Goal: Communication & Community: Connect with others

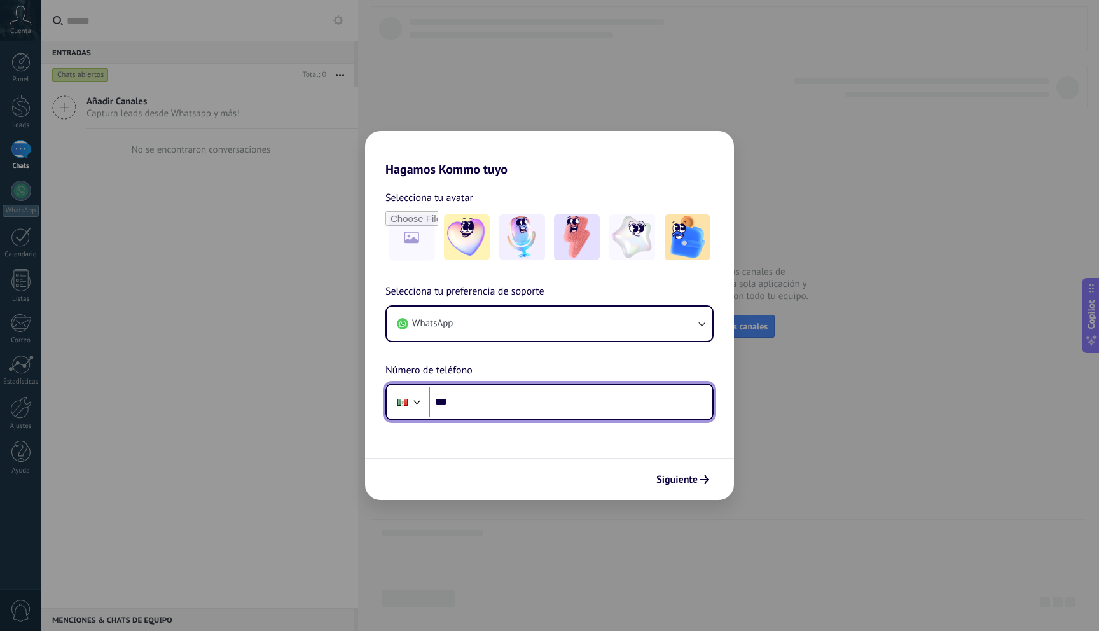
click at [482, 409] on input "***" at bounding box center [571, 401] width 284 height 29
paste input "tel"
type input "**********"
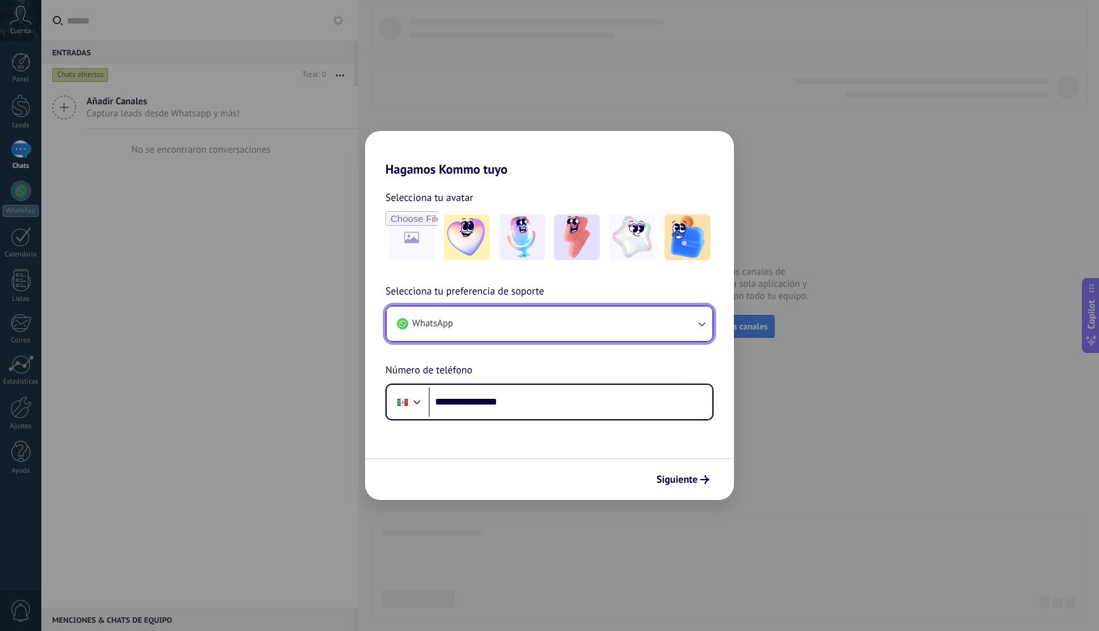
click at [705, 324] on icon "button" at bounding box center [701, 323] width 13 height 13
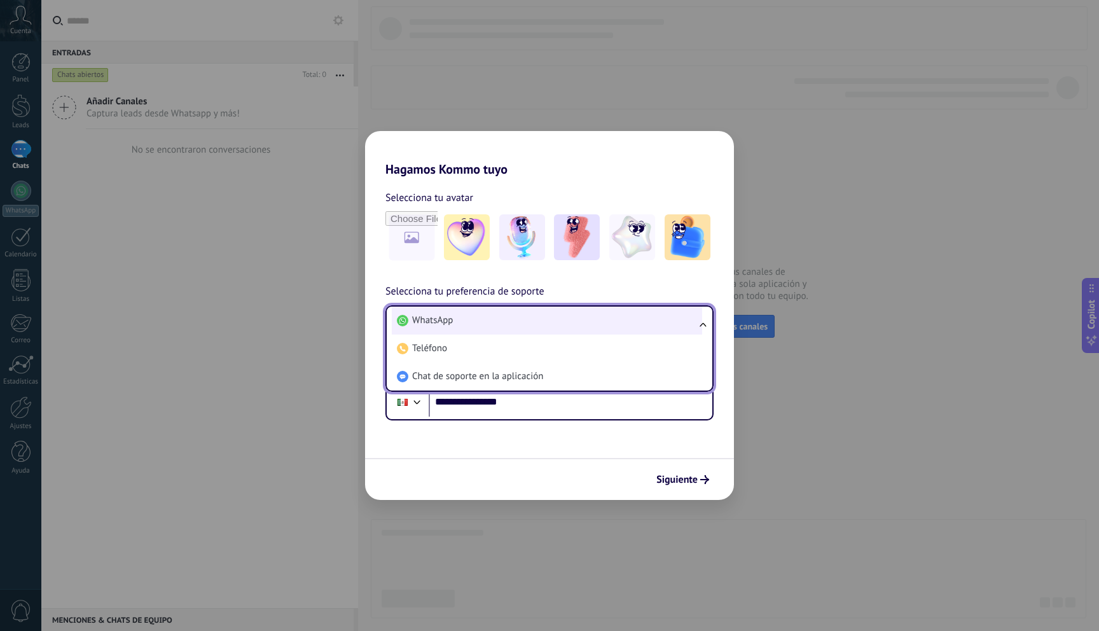
click at [598, 324] on li "WhatsApp" at bounding box center [547, 321] width 310 height 28
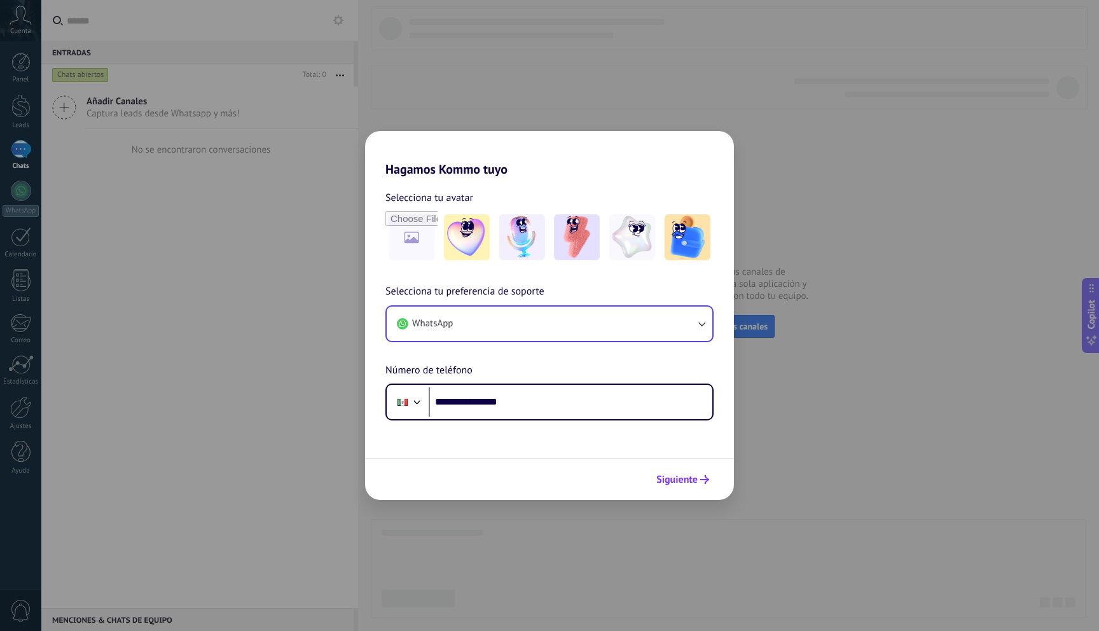
click at [681, 476] on span "Siguiente" at bounding box center [676, 479] width 41 height 9
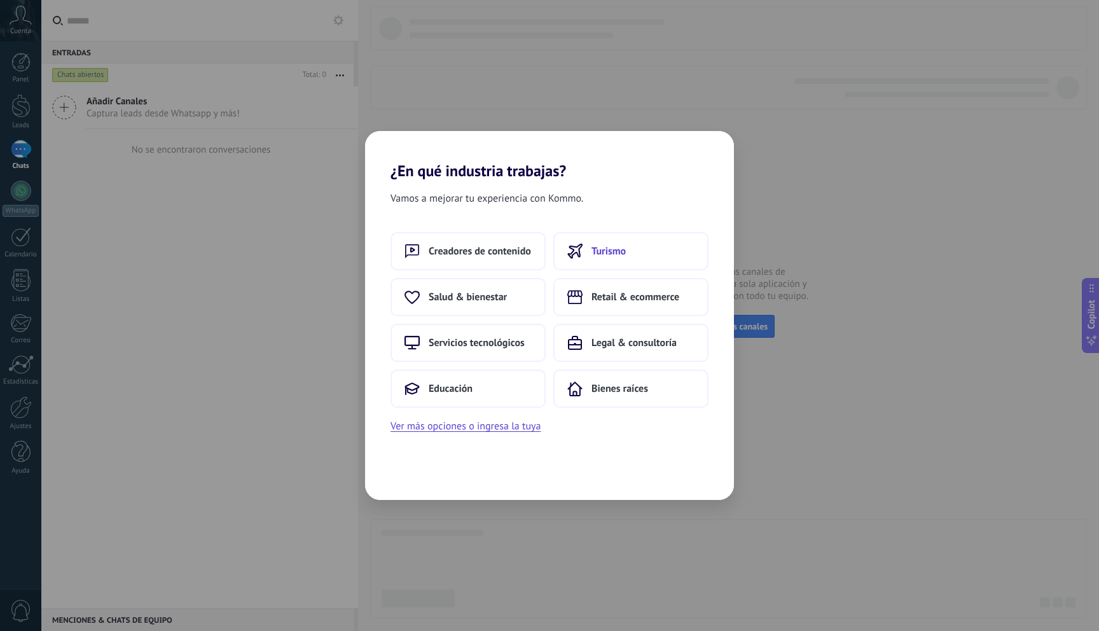
click at [615, 249] on span "Turismo" at bounding box center [609, 251] width 34 height 13
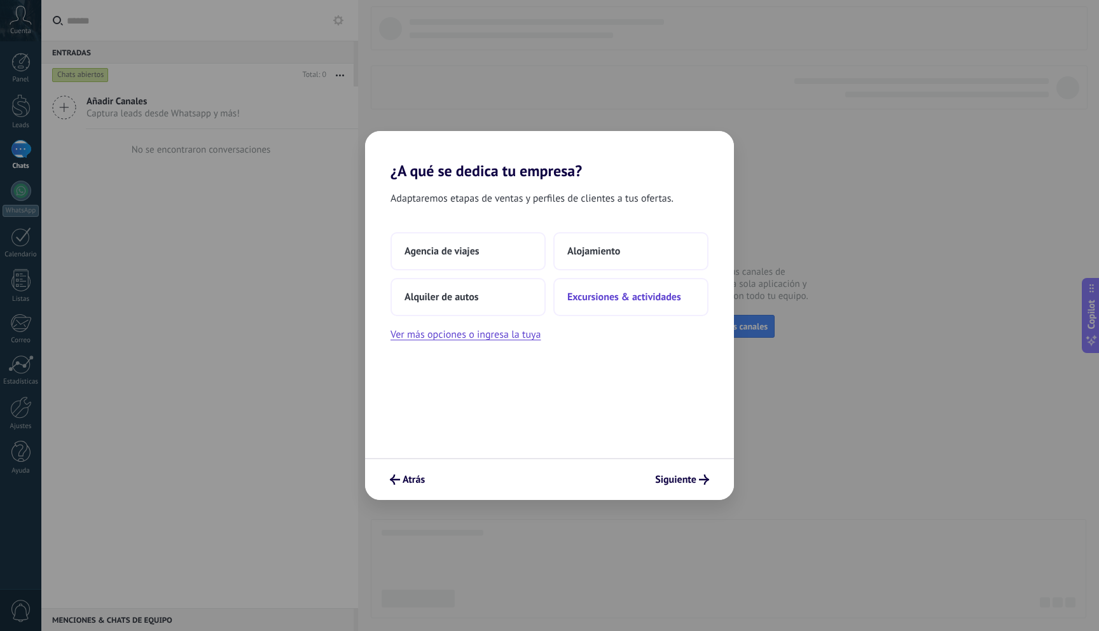
click at [629, 300] on span "Excursiones & actividades" at bounding box center [624, 297] width 114 height 13
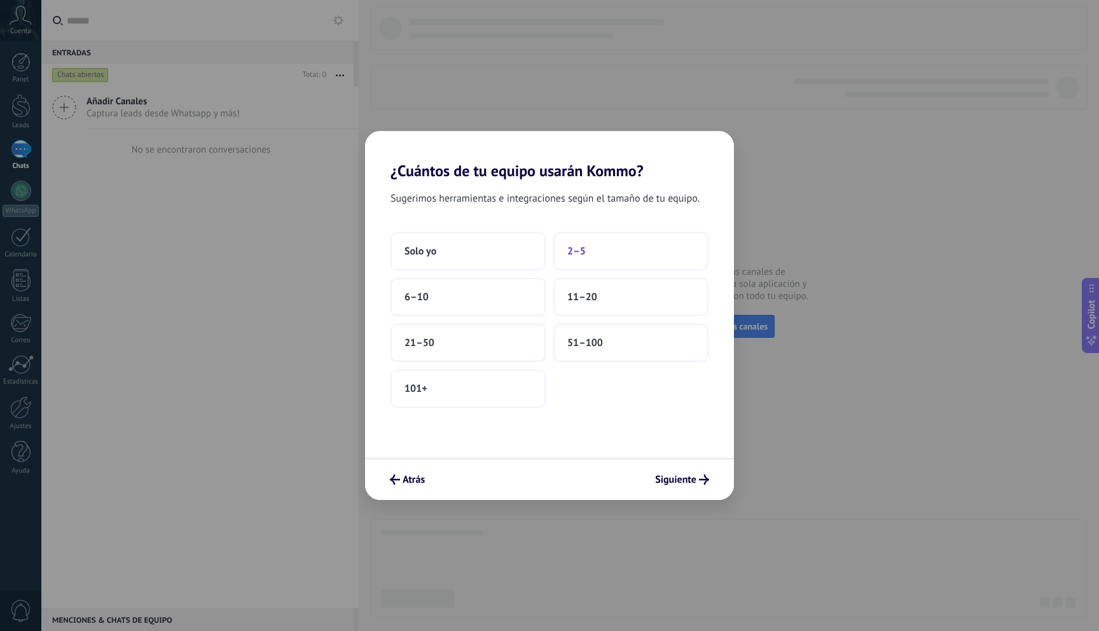
click at [625, 247] on button "2–5" at bounding box center [630, 251] width 155 height 38
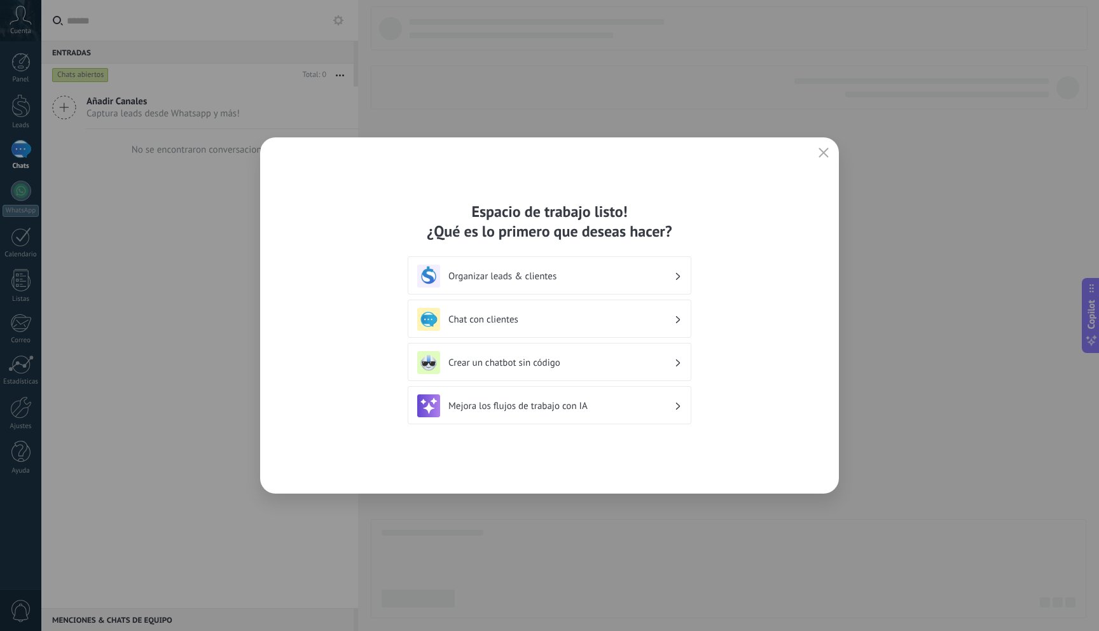
click at [586, 277] on h3 "Organizar leads & clientes" at bounding box center [561, 276] width 226 height 12
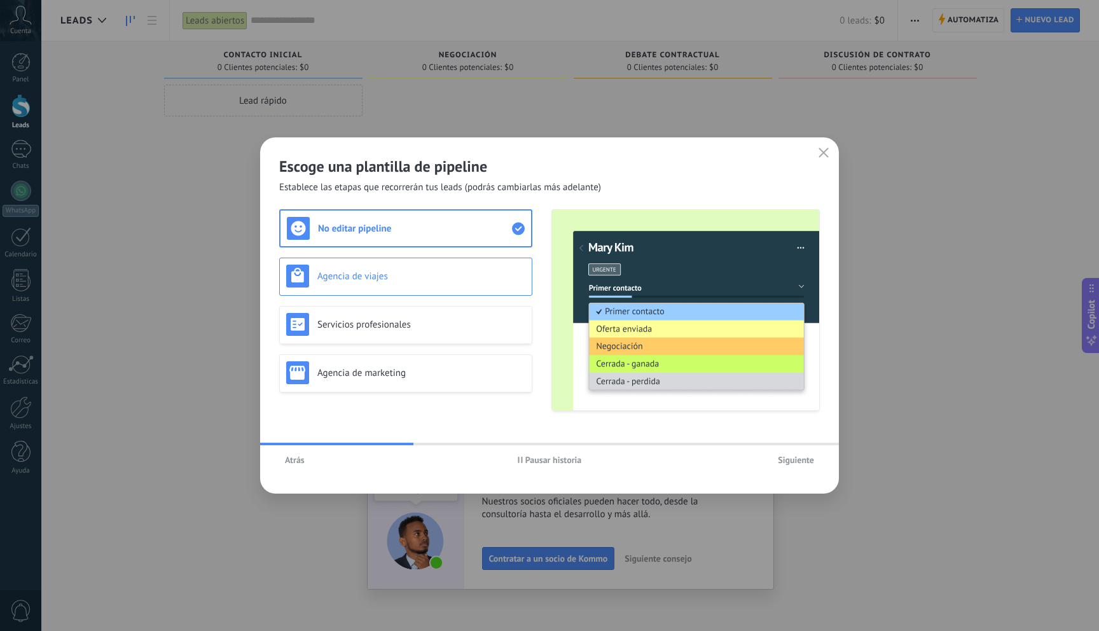
click at [499, 282] on div "Agencia de viajes" at bounding box center [405, 276] width 239 height 23
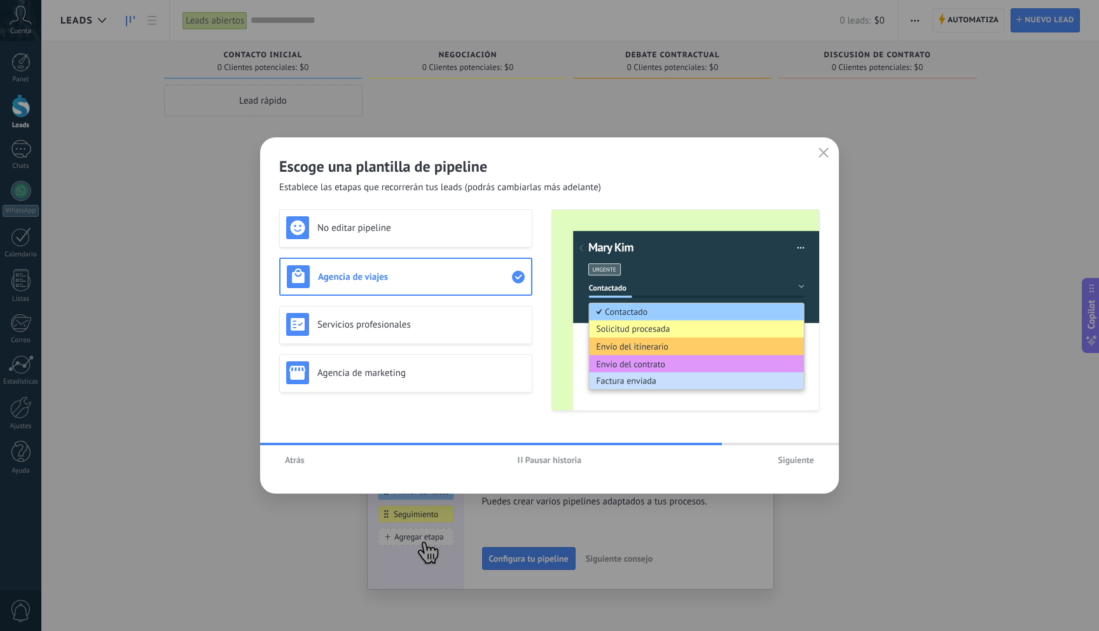
click at [793, 462] on span "Siguiente" at bounding box center [796, 459] width 36 height 9
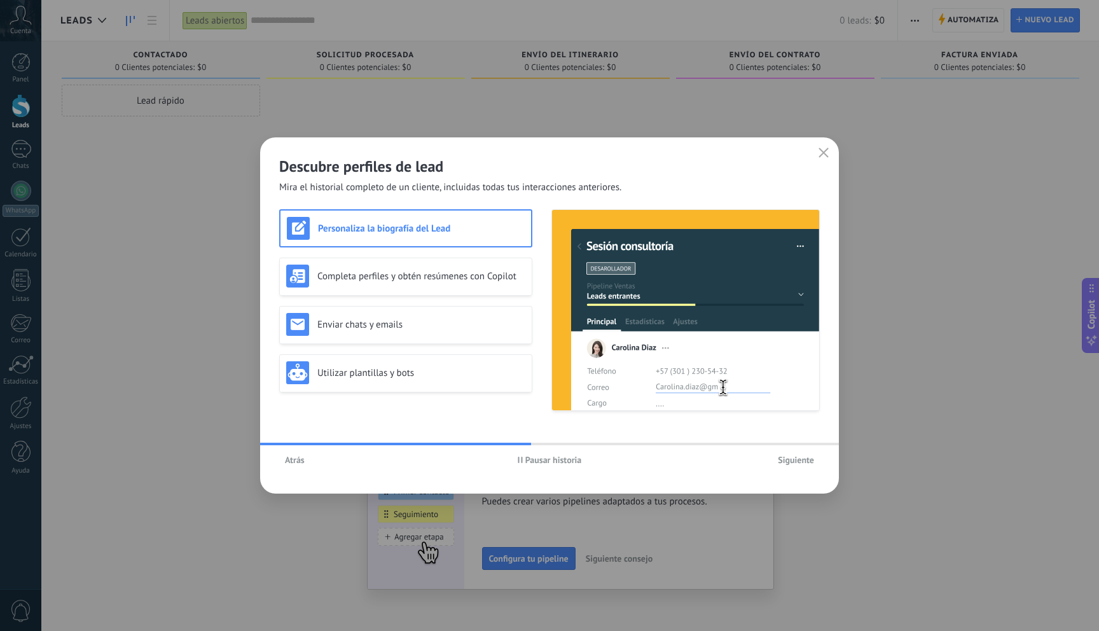
click at [797, 463] on span "Siguiente" at bounding box center [796, 459] width 36 height 9
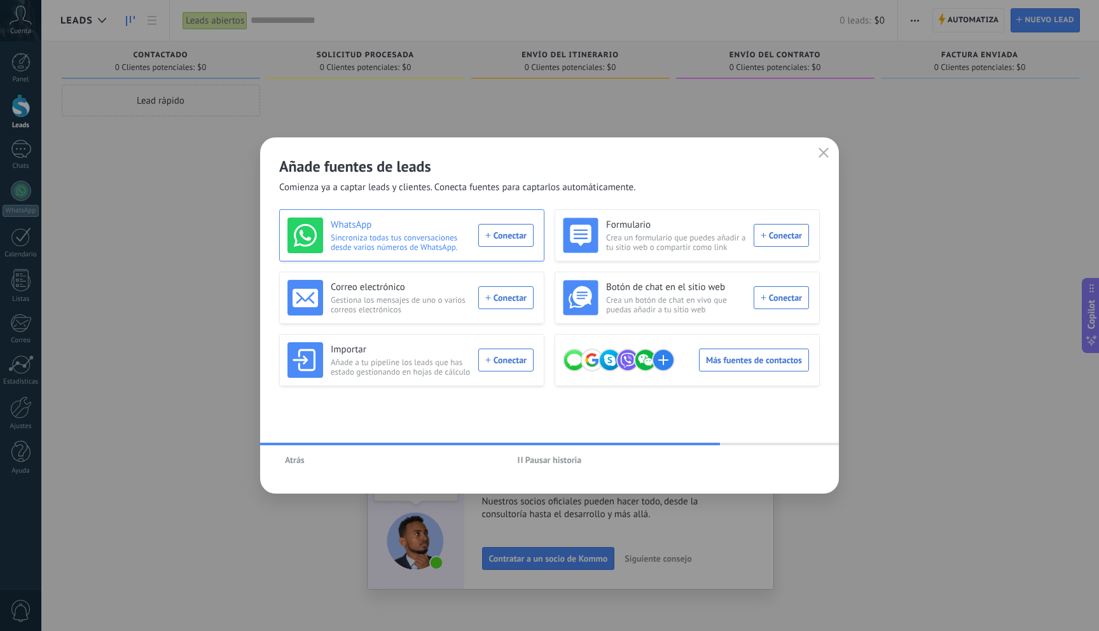
click at [515, 235] on div "WhatsApp Sincroniza todas tus conversaciones desde varios números de WhatsApp. …" at bounding box center [411, 236] width 246 height 36
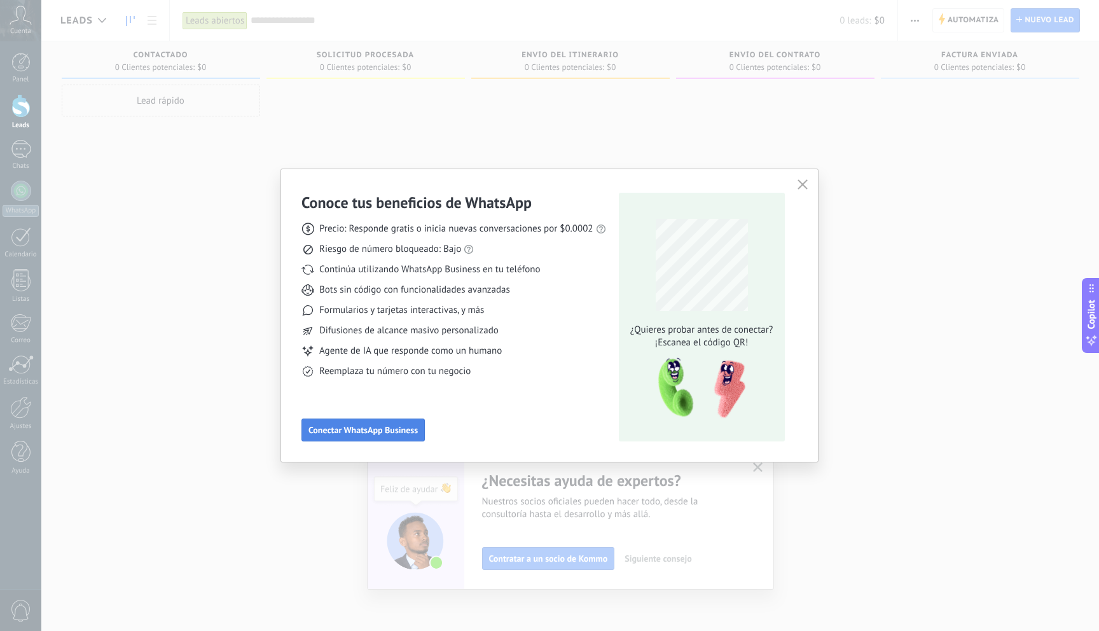
click at [387, 428] on span "Conectar WhatsApp Business" at bounding box center [362, 430] width 109 height 9
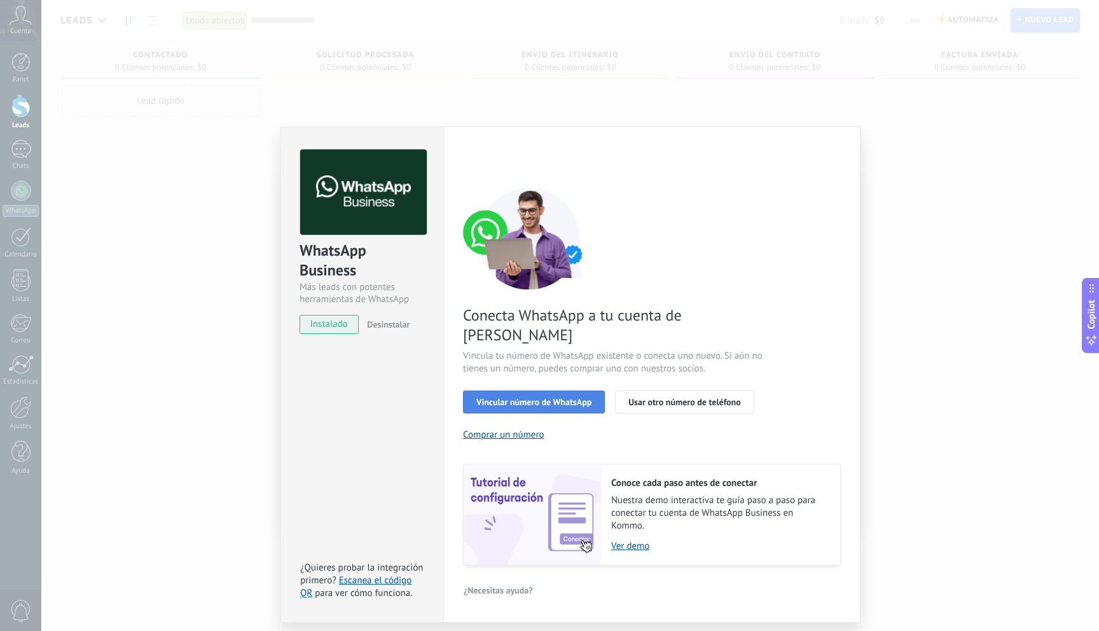
click at [536, 398] on span "Vincular número de WhatsApp" at bounding box center [533, 402] width 115 height 9
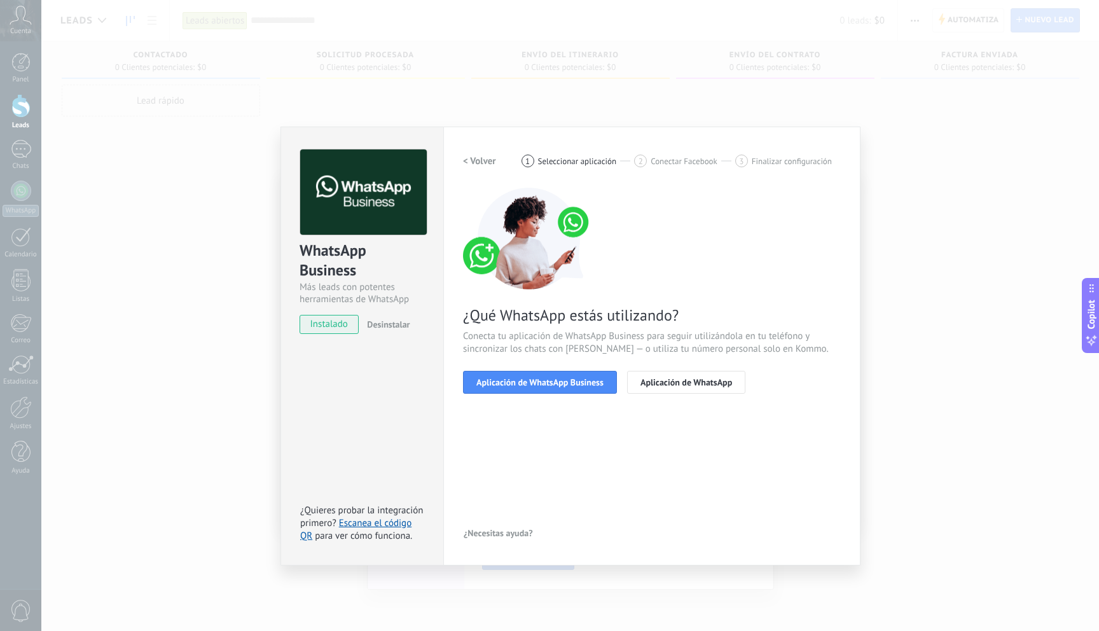
click at [536, 384] on span "Aplicación de WhatsApp Business" at bounding box center [539, 382] width 127 height 9
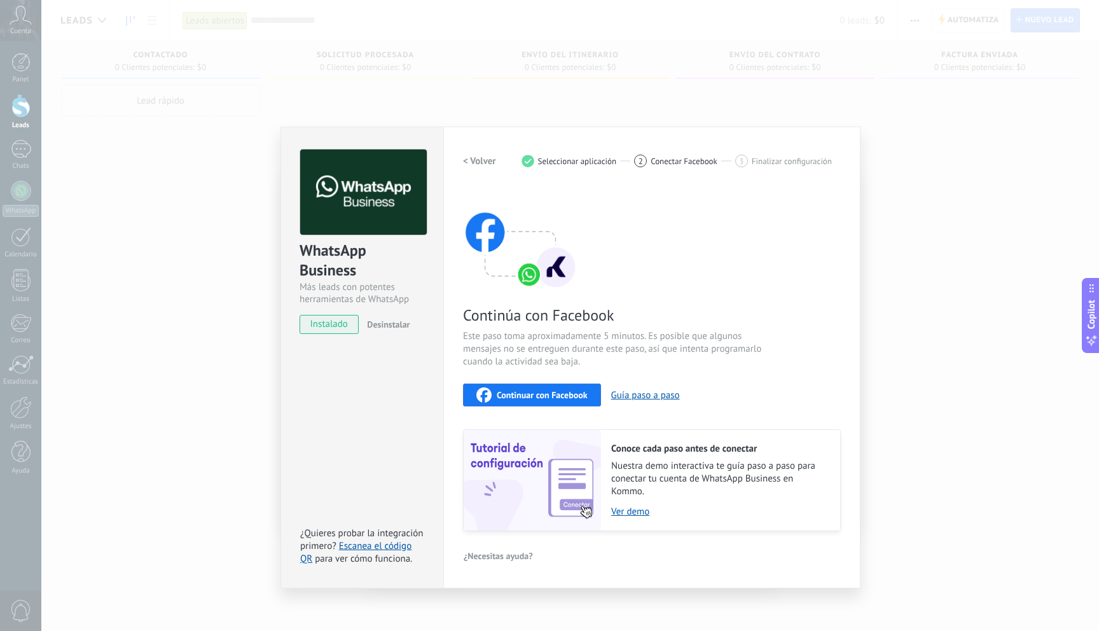
click at [538, 398] on span "Continuar con Facebook" at bounding box center [542, 395] width 91 height 9
click at [551, 398] on span "Continuar con Facebook" at bounding box center [542, 395] width 91 height 9
